Goal: Navigation & Orientation: Find specific page/section

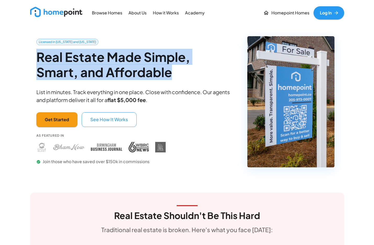
drag, startPoint x: 85, startPoint y: 67, endPoint x: 15, endPoint y: 57, distance: 70.6
click at [115, 66] on h2 "Real Estate Made Simple, Smart, and Affordable" at bounding box center [135, 64] width 198 height 30
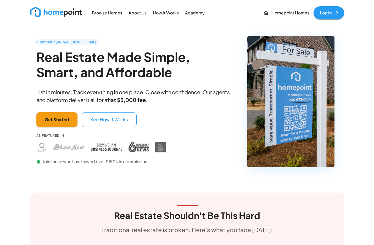
click at [107, 12] on p "Browse Homes" at bounding box center [107, 13] width 30 height 6
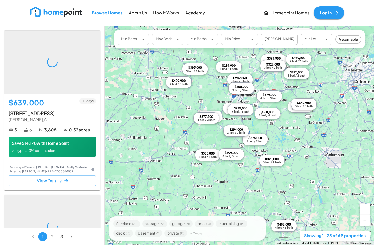
click at [62, 14] on img at bounding box center [56, 12] width 52 height 10
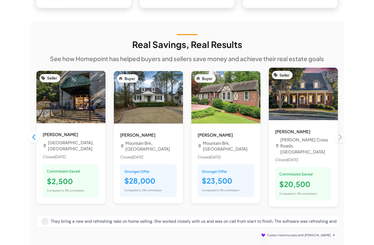
scroll to position [441, 0]
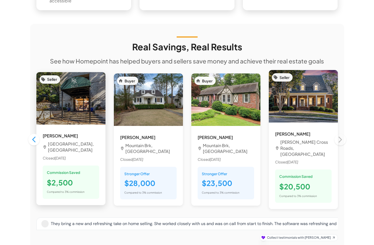
click at [60, 101] on img at bounding box center [70, 98] width 69 height 52
click at [51, 132] on h6 "[PERSON_NAME]" at bounding box center [71, 135] width 57 height 7
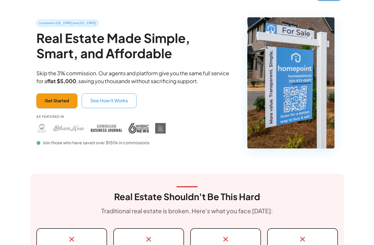
scroll to position [0, 0]
